Goal: Book appointment/travel/reservation

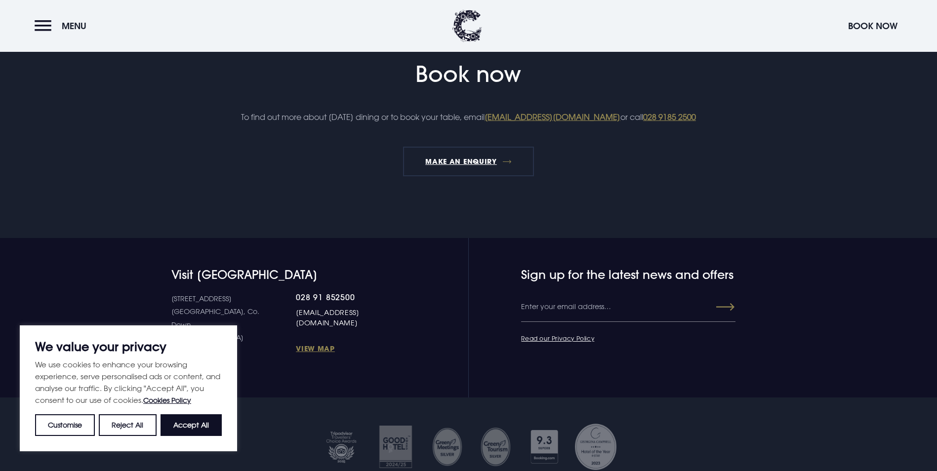
scroll to position [1234, 0]
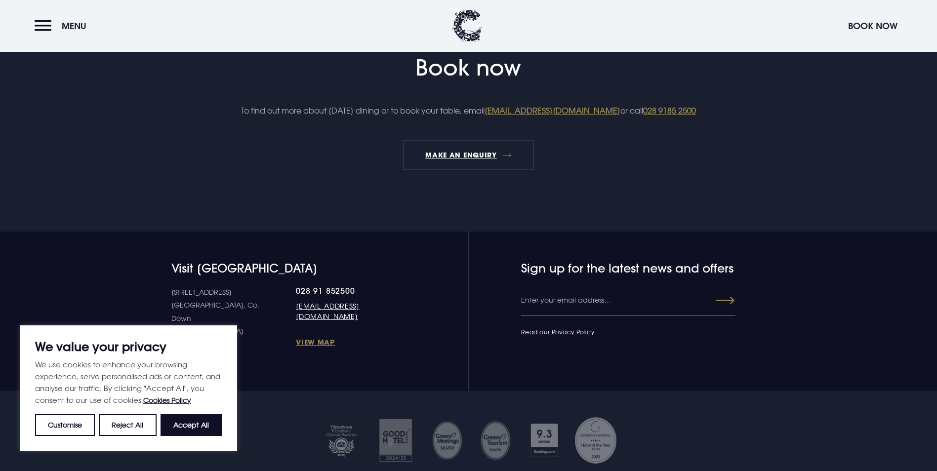
drag, startPoint x: 205, startPoint y: 432, endPoint x: 208, endPoint y: 427, distance: 5.3
click at [205, 432] on button "Accept All" at bounding box center [190, 425] width 61 height 22
checkbox input "true"
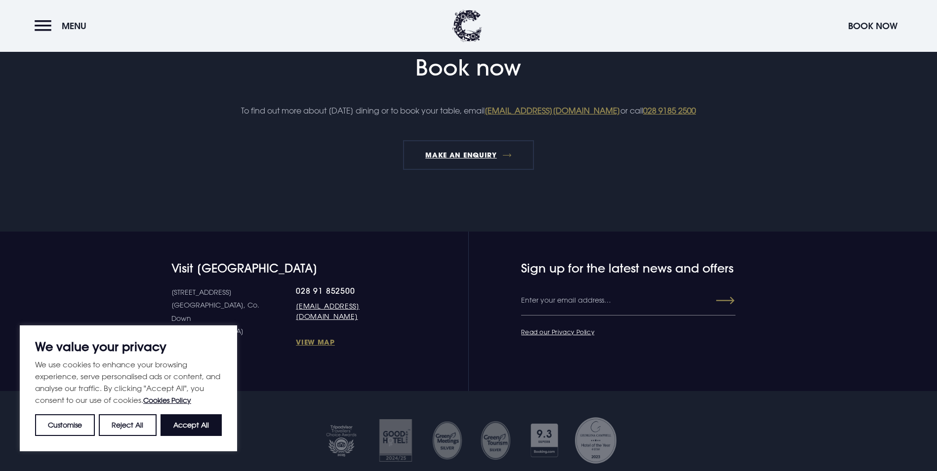
checkbox input "true"
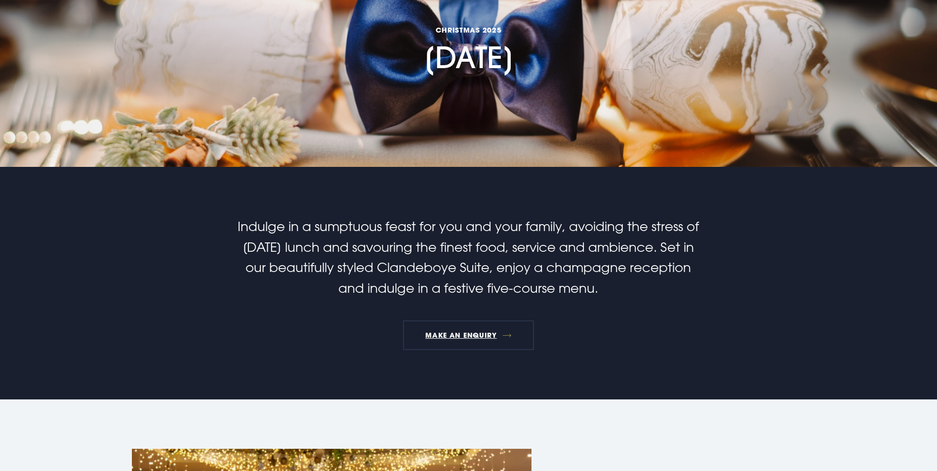
scroll to position [0, 0]
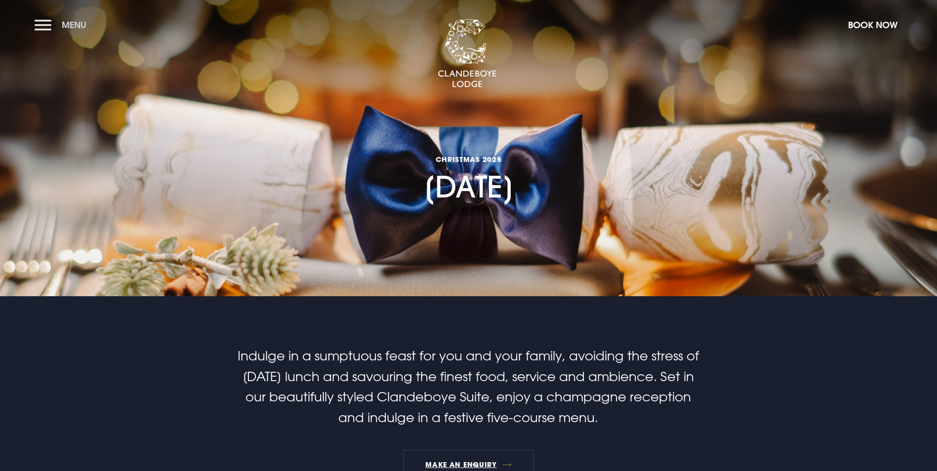
click at [43, 29] on button "Menu" at bounding box center [63, 24] width 57 height 21
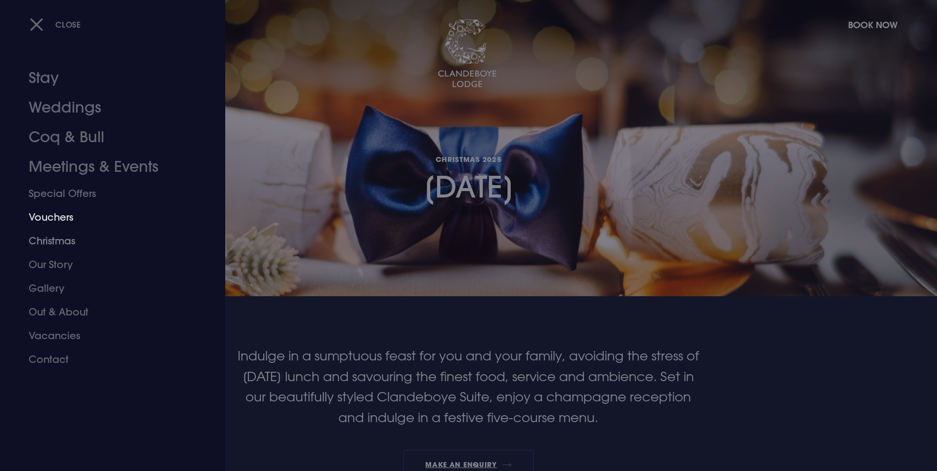
click at [54, 239] on link "Christmas" at bounding box center [107, 241] width 156 height 24
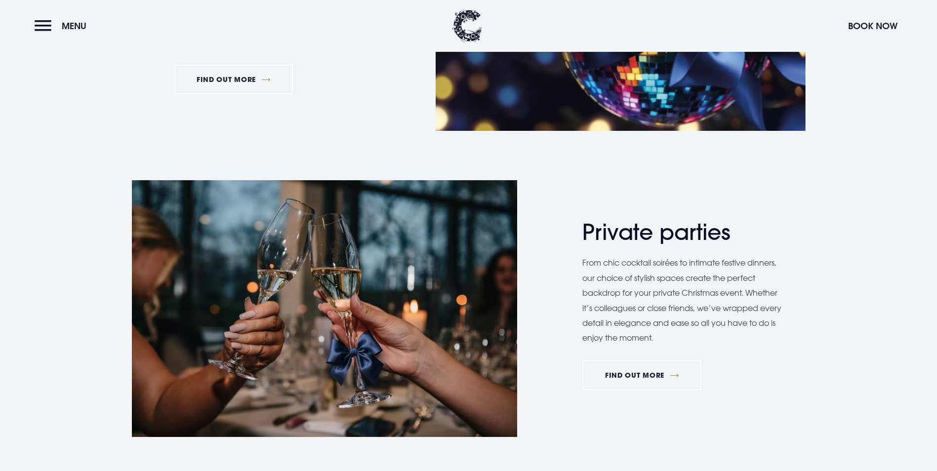
scroll to position [444, 0]
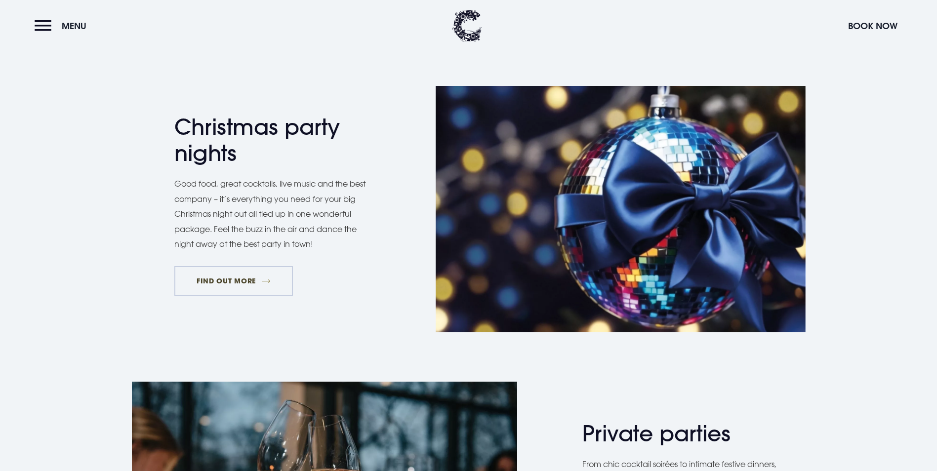
click at [218, 296] on link "FIND OUT MORE" at bounding box center [233, 281] width 119 height 30
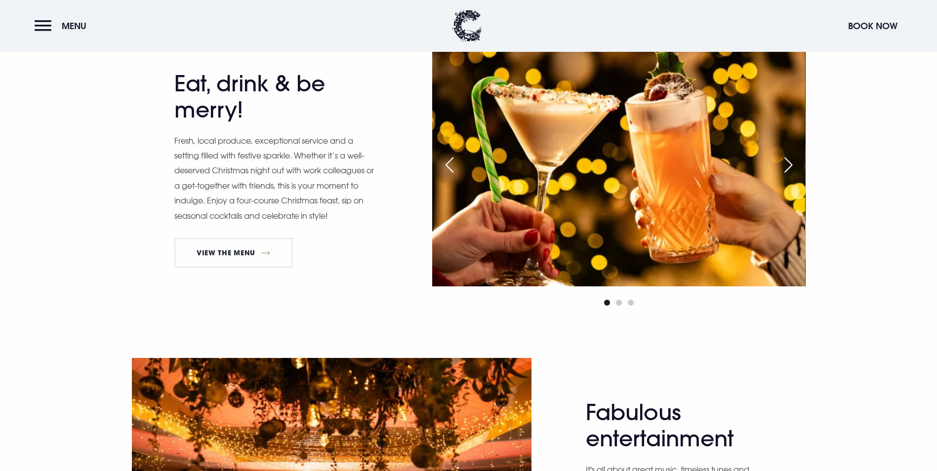
scroll to position [543, 0]
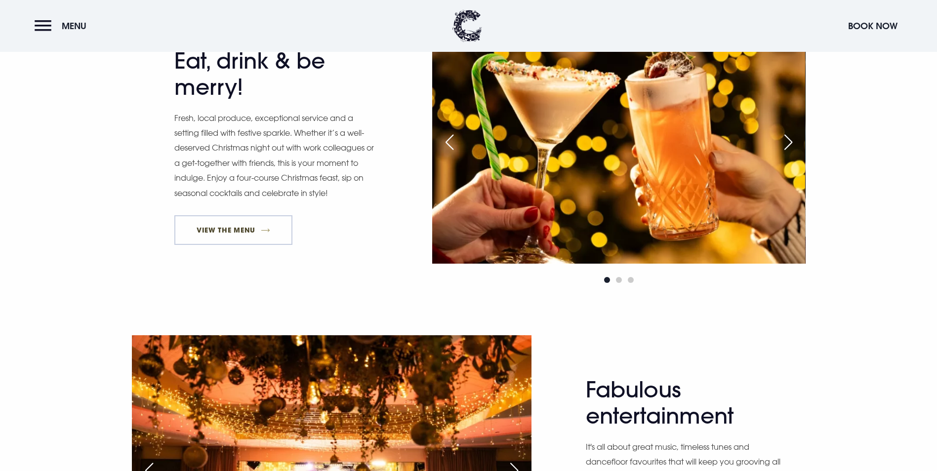
click at [229, 245] on link "View The Menu" at bounding box center [233, 230] width 118 height 30
